Goal: Task Accomplishment & Management: Use online tool/utility

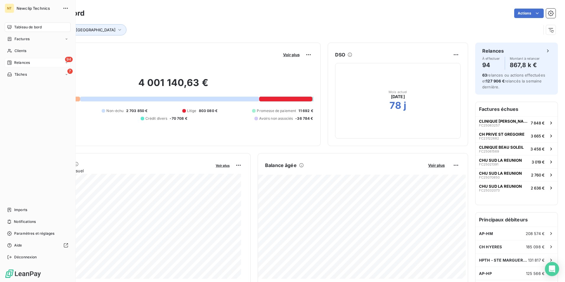
click at [25, 62] on span "Relances" at bounding box center [22, 62] width 16 height 5
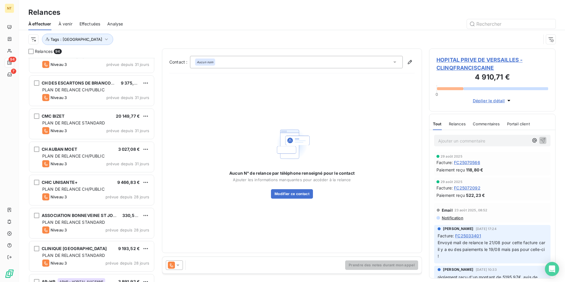
scroll to position [828, 0]
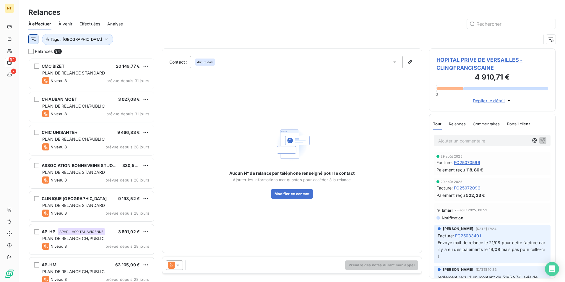
click at [29, 38] on html "NT 94 7 Relances À effectuer À venir Effectuées Analyse Tags : [GEOGRAPHIC_DATA…" at bounding box center [282, 141] width 565 height 282
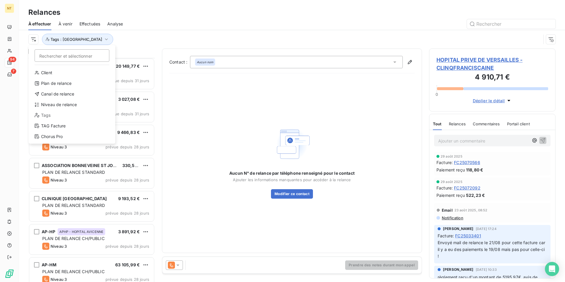
click at [133, 41] on html "NT 94 7 Relances À effectuer À venir Effectuées Analyse Rechercher et sélection…" at bounding box center [282, 141] width 565 height 282
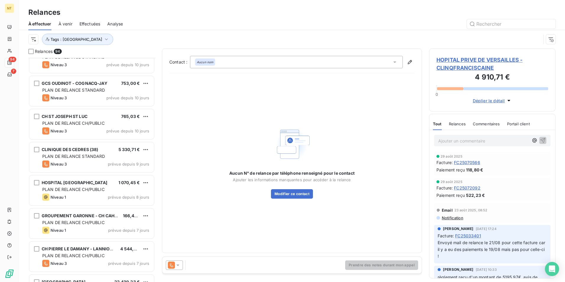
scroll to position [2070, 0]
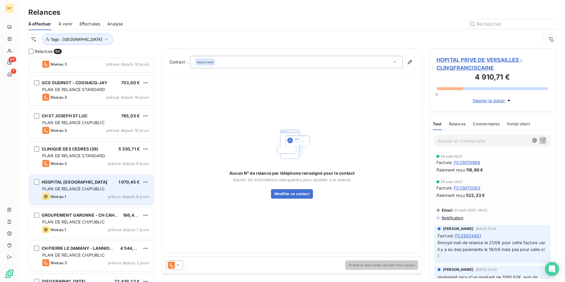
click at [100, 197] on div "Niveau 1 prévue depuis 8 jours" at bounding box center [95, 196] width 107 height 7
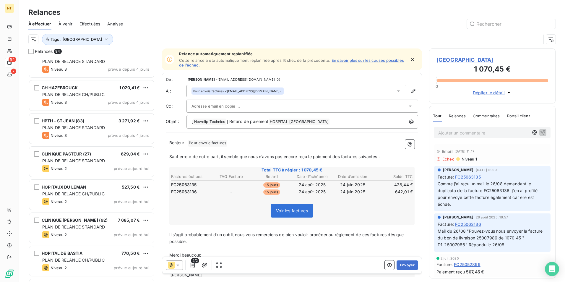
scroll to position [2869, 0]
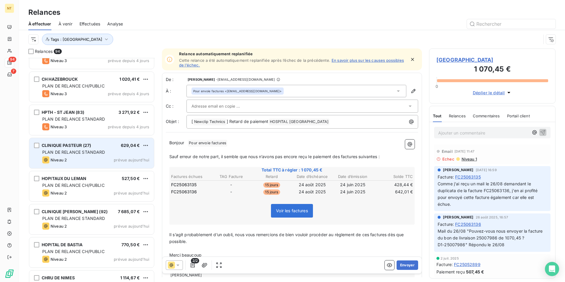
click at [92, 159] on div "Niveau 2 prévue [DATE]" at bounding box center [95, 159] width 107 height 7
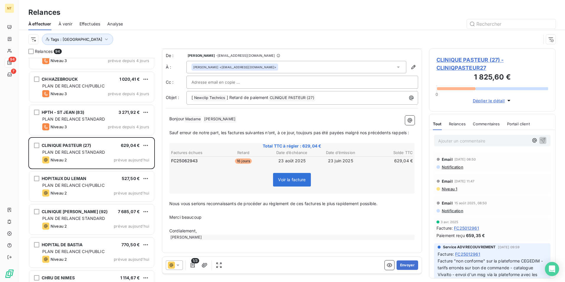
scroll to position [1, 0]
click at [407, 265] on button "Envoyer" at bounding box center [408, 265] width 22 height 9
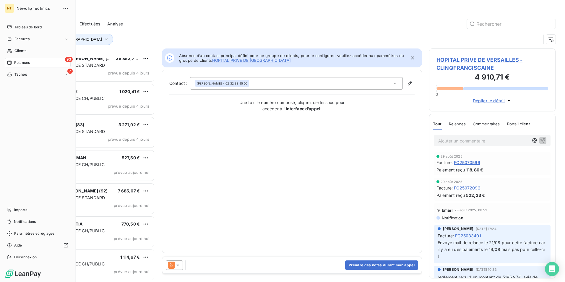
scroll to position [2856, 0]
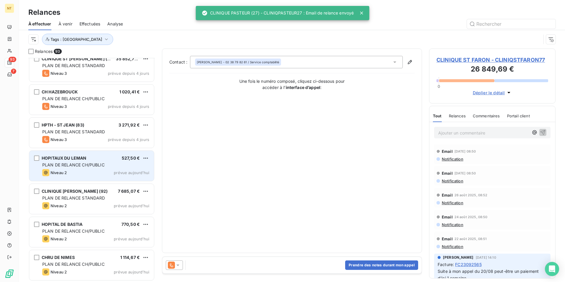
click at [93, 163] on span "PLAN DE RELANCE CH/PUBLIC" at bounding box center [73, 164] width 62 height 5
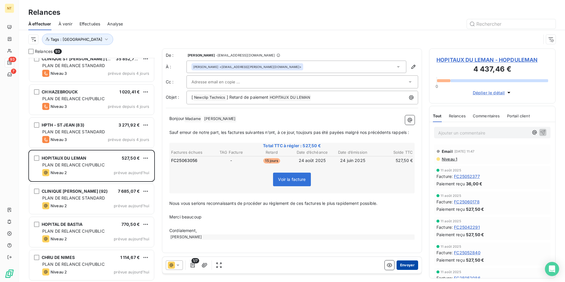
click at [404, 266] on button "Envoyer" at bounding box center [408, 265] width 22 height 9
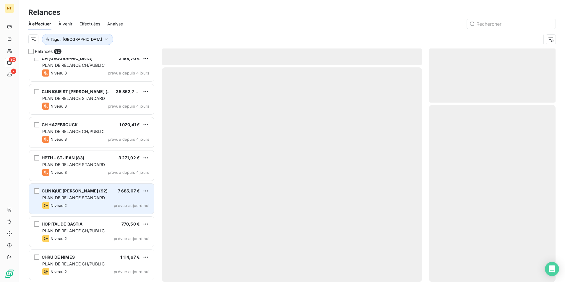
scroll to position [2823, 0]
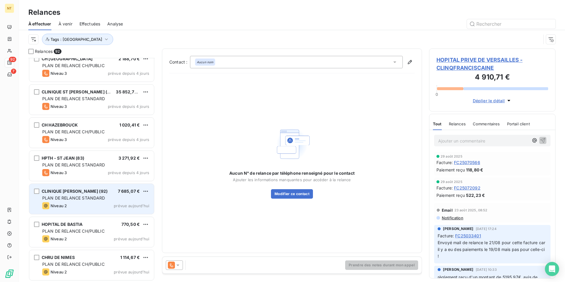
click at [85, 199] on span "PLAN DE RELANCE STANDARD" at bounding box center [73, 197] width 63 height 5
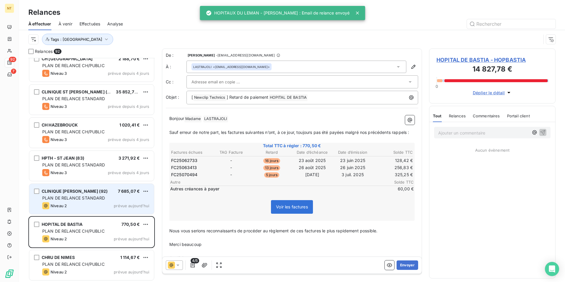
click at [79, 200] on span "PLAN DE RELANCE STANDARD" at bounding box center [73, 197] width 63 height 5
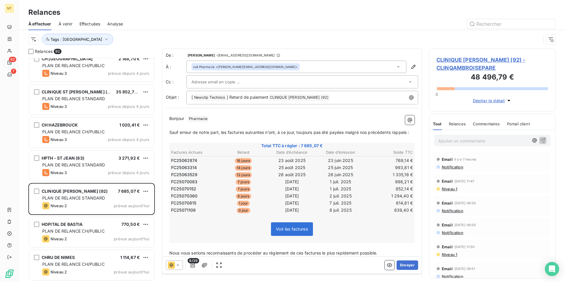
click at [452, 169] on span "Notification" at bounding box center [453, 167] width 22 height 5
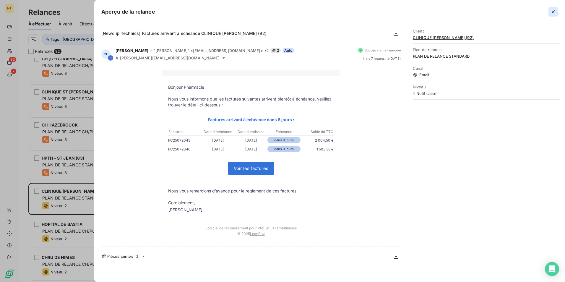
click at [551, 12] on icon "button" at bounding box center [554, 12] width 6 height 6
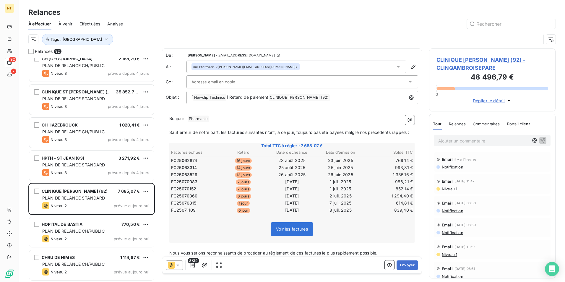
scroll to position [2823, 0]
